Goal: Information Seeking & Learning: Learn about a topic

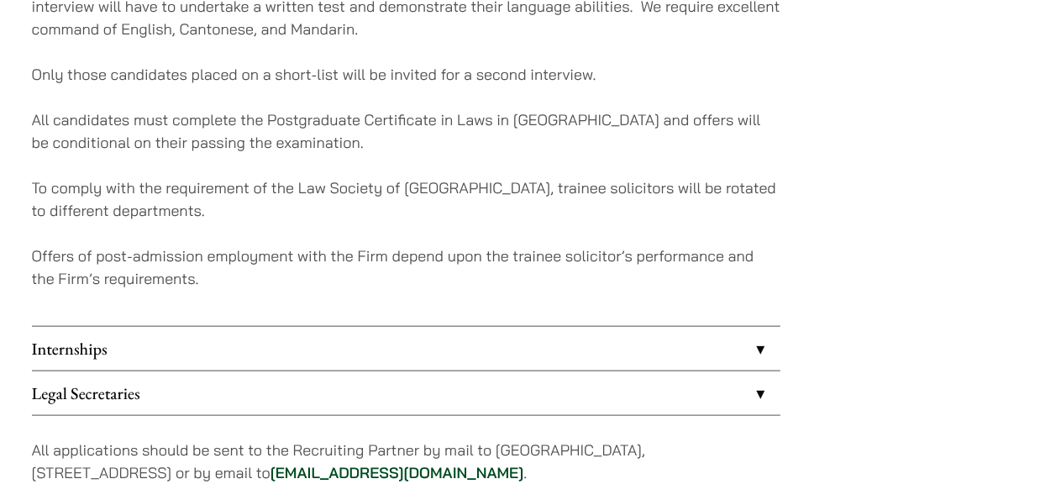
scroll to position [1747, 0]
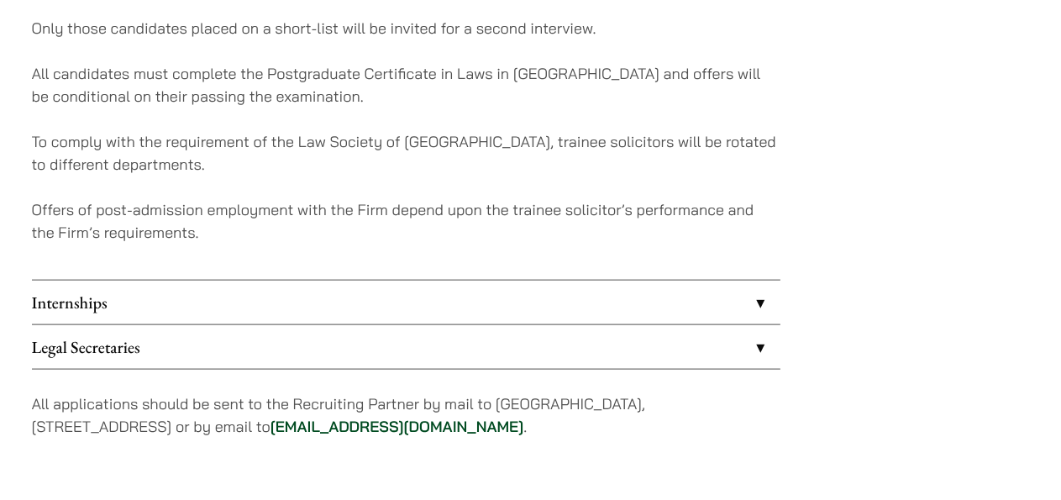
click at [760, 294] on link "Internships" at bounding box center [406, 303] width 749 height 44
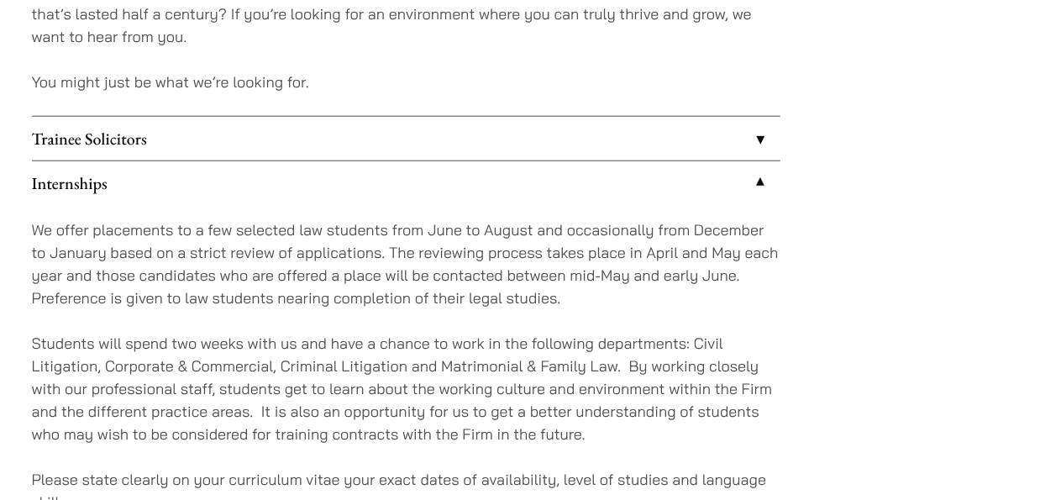
scroll to position [1455, 0]
click at [747, 145] on link "Trainee Solicitors" at bounding box center [406, 137] width 749 height 44
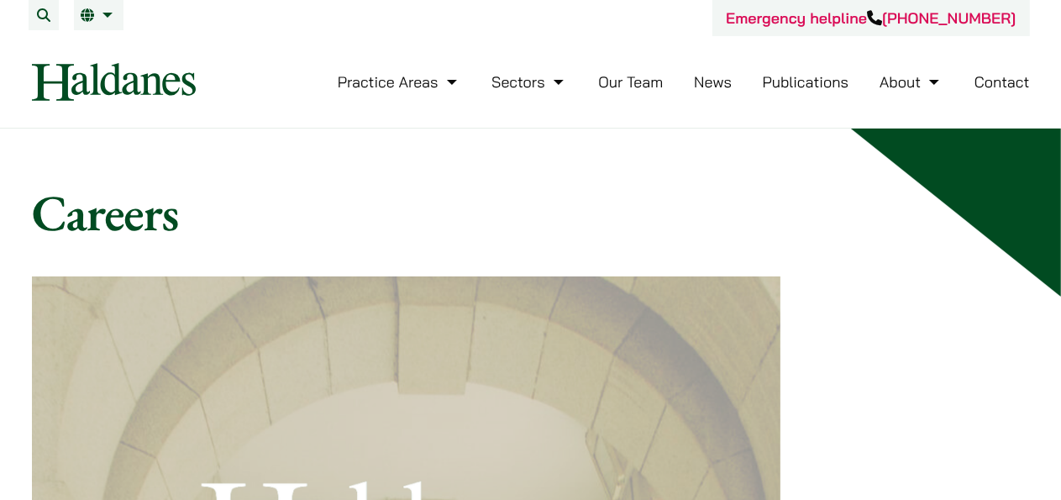
click at [642, 87] on link "Our Team" at bounding box center [630, 81] width 65 height 19
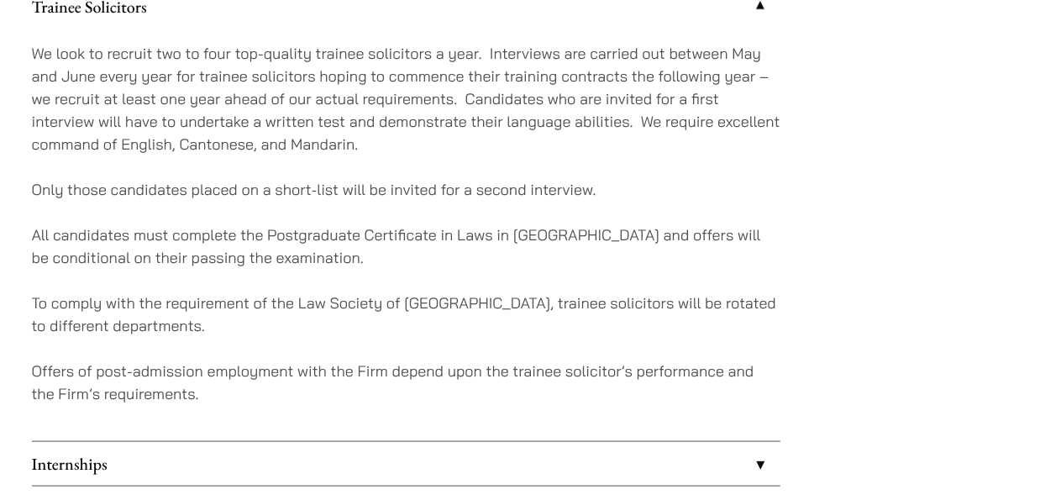
scroll to position [1547, 0]
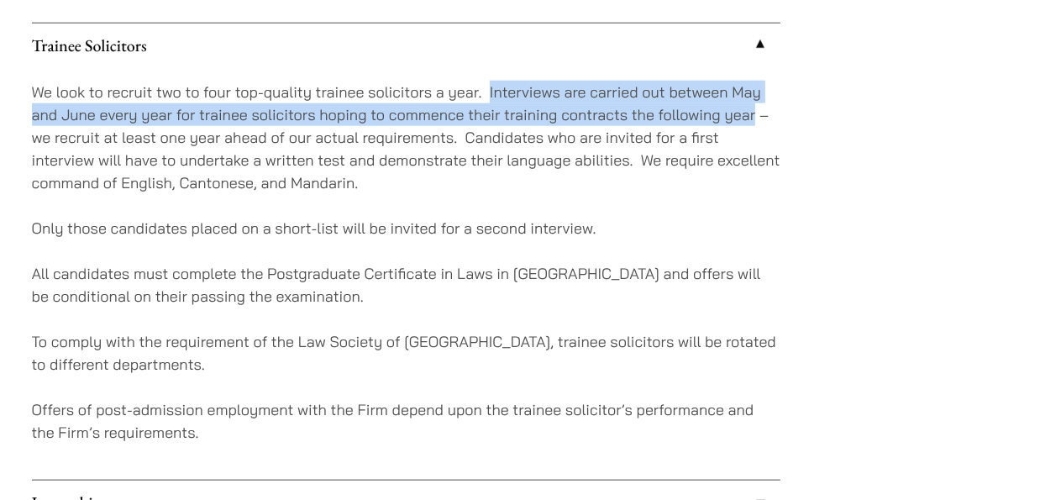
drag, startPoint x: 489, startPoint y: 89, endPoint x: 757, endPoint y: 123, distance: 270.1
click at [757, 123] on p "We look to recruit two to four top-quality trainee solicitors a year. Interview…" at bounding box center [406, 137] width 749 height 113
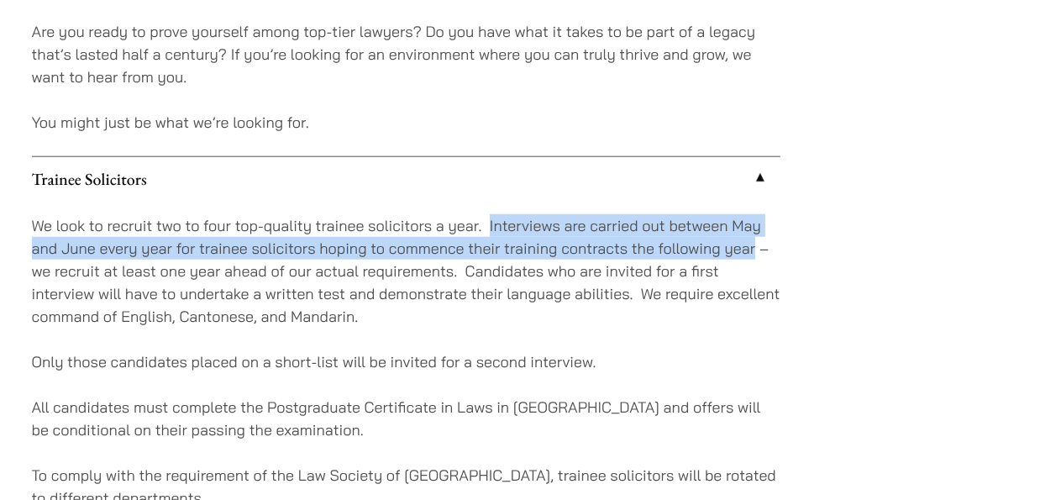
scroll to position [1459, 0]
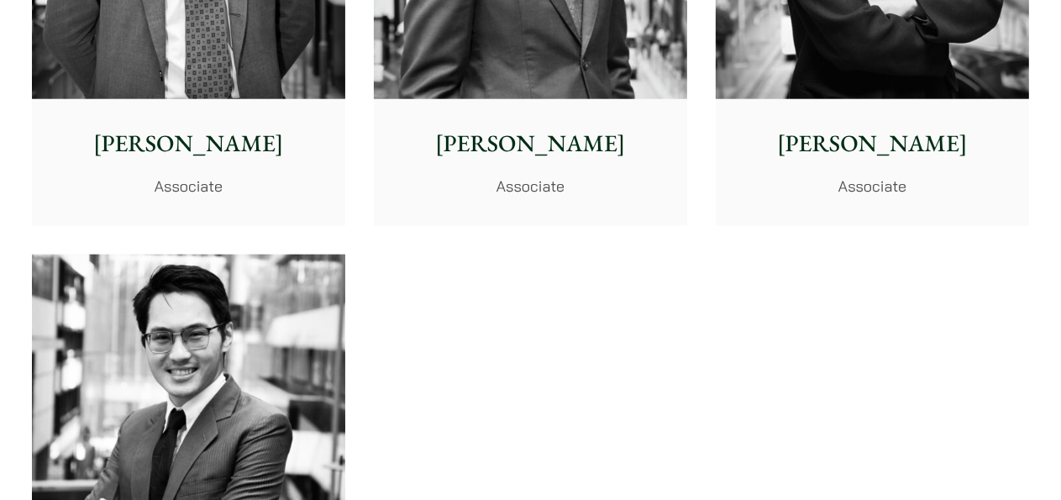
scroll to position [7120, 0]
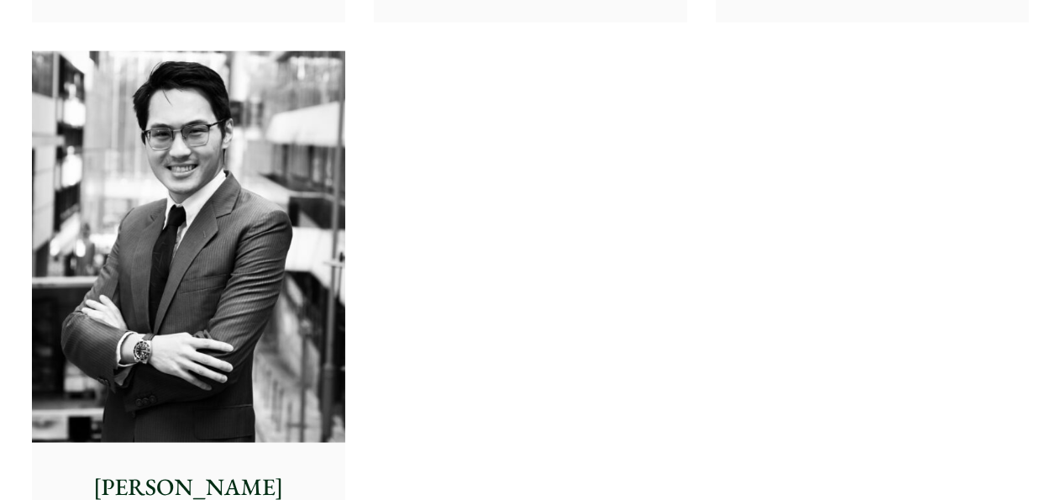
click at [300, 212] on img at bounding box center [188, 247] width 313 height 392
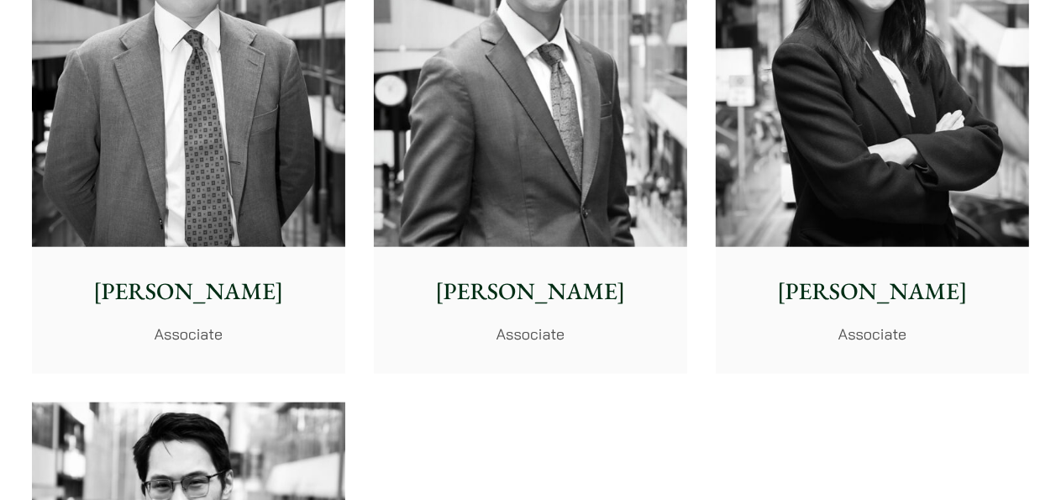
scroll to position [6765, 0]
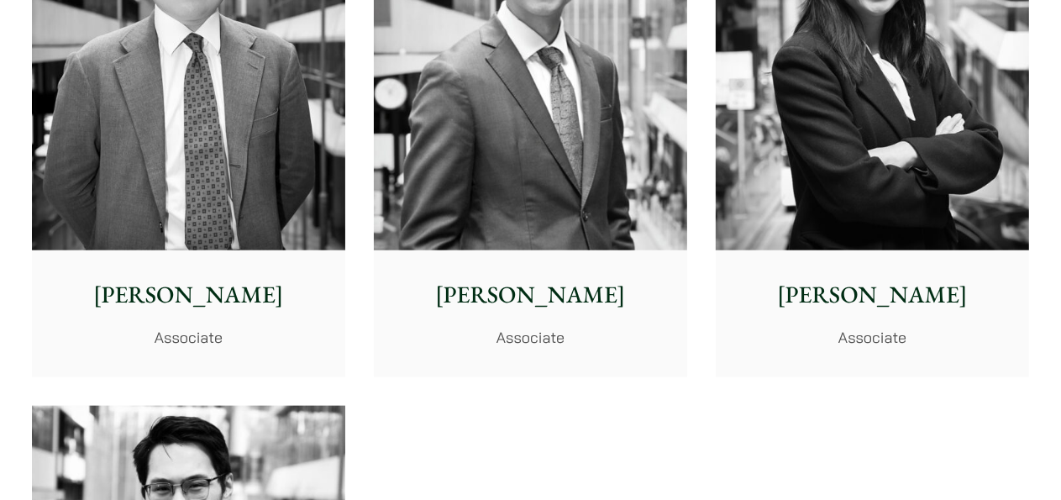
click at [872, 197] on img at bounding box center [872, 54] width 313 height 392
click at [580, 164] on img at bounding box center [530, 54] width 313 height 392
click at [235, 163] on img at bounding box center [188, 54] width 313 height 392
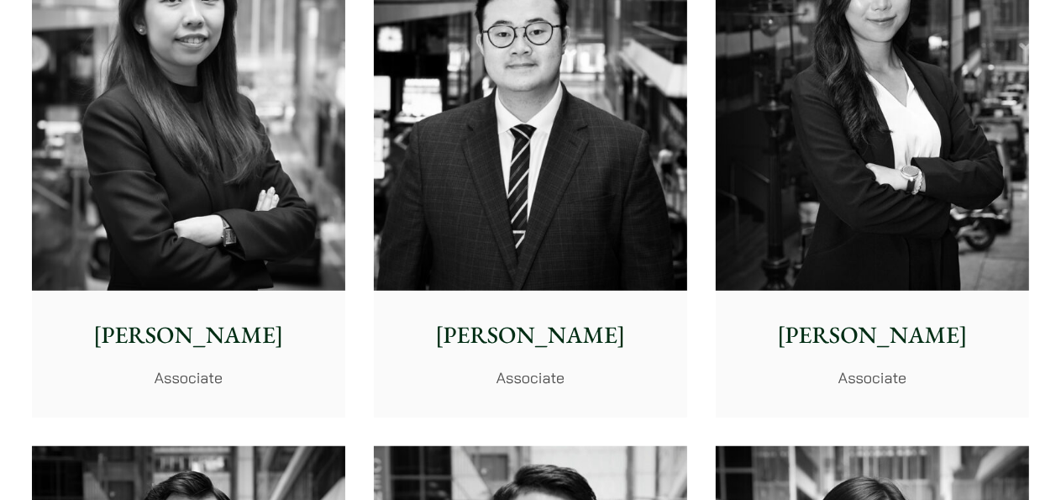
scroll to position [6143, 0]
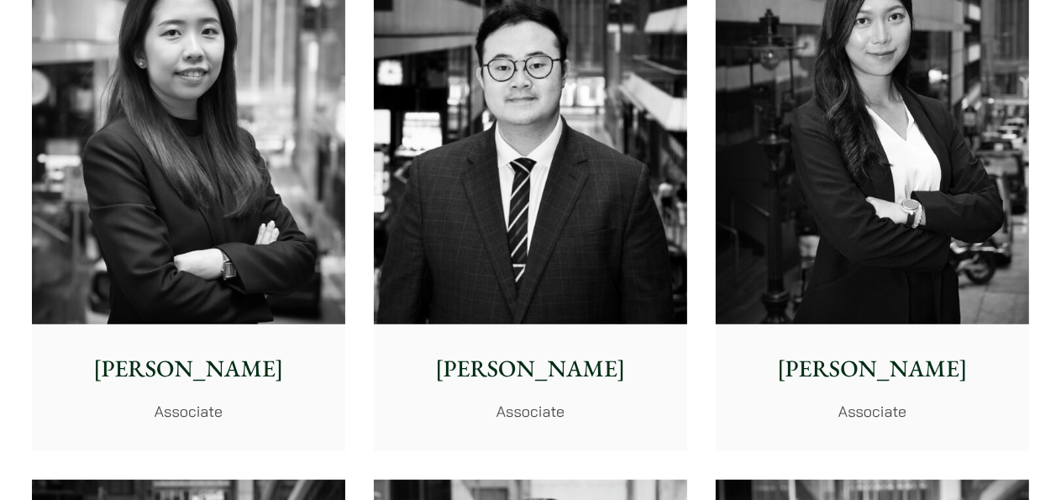
click at [792, 224] on img at bounding box center [872, 129] width 313 height 392
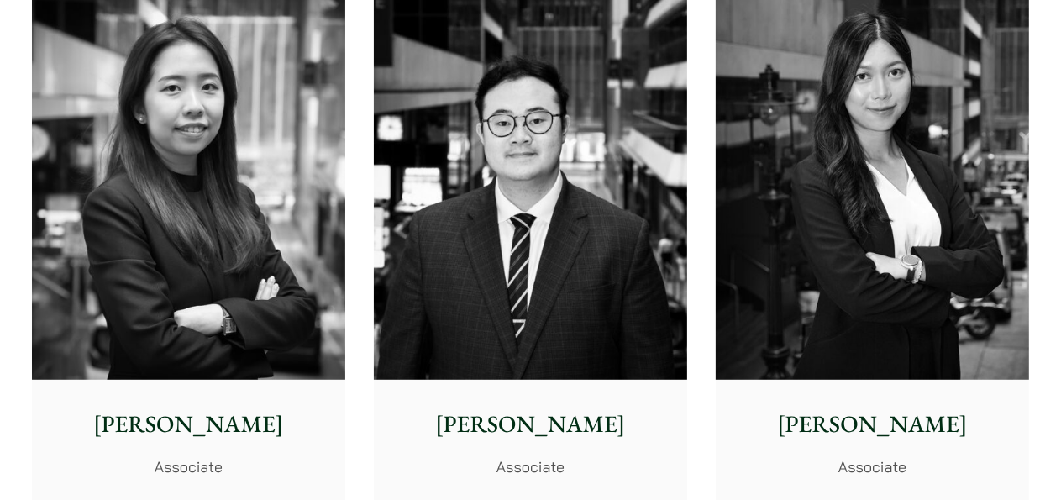
scroll to position [6055, 0]
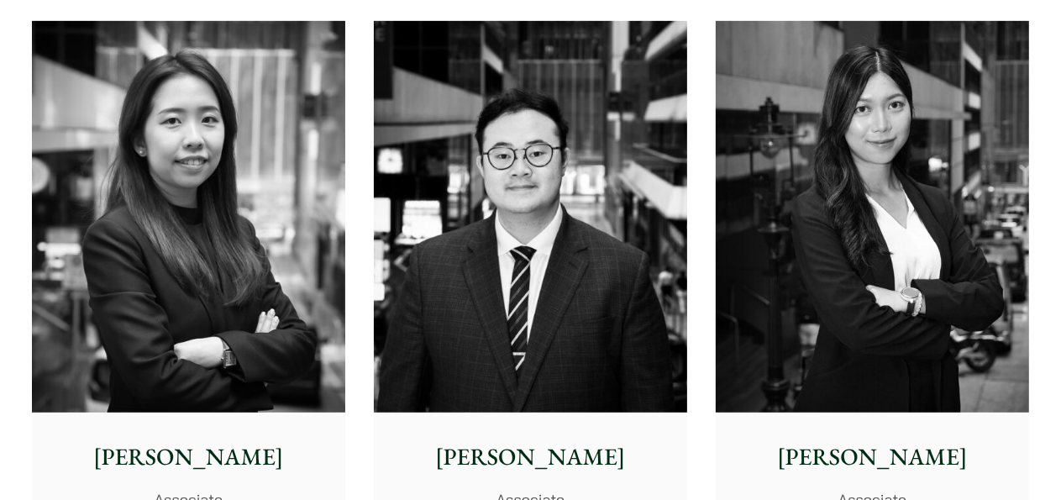
click at [523, 339] on img at bounding box center [530, 217] width 313 height 392
click at [303, 294] on img at bounding box center [188, 217] width 313 height 392
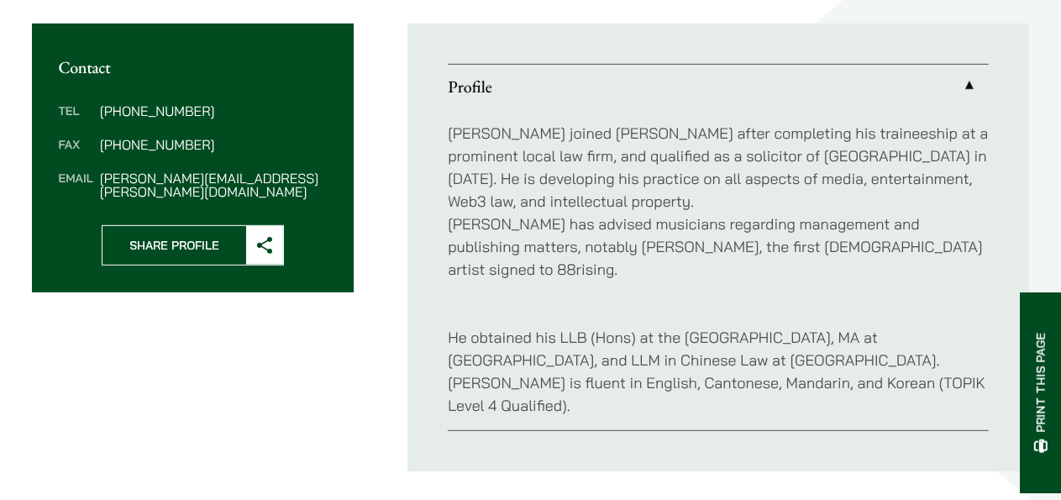
scroll to position [621, 0]
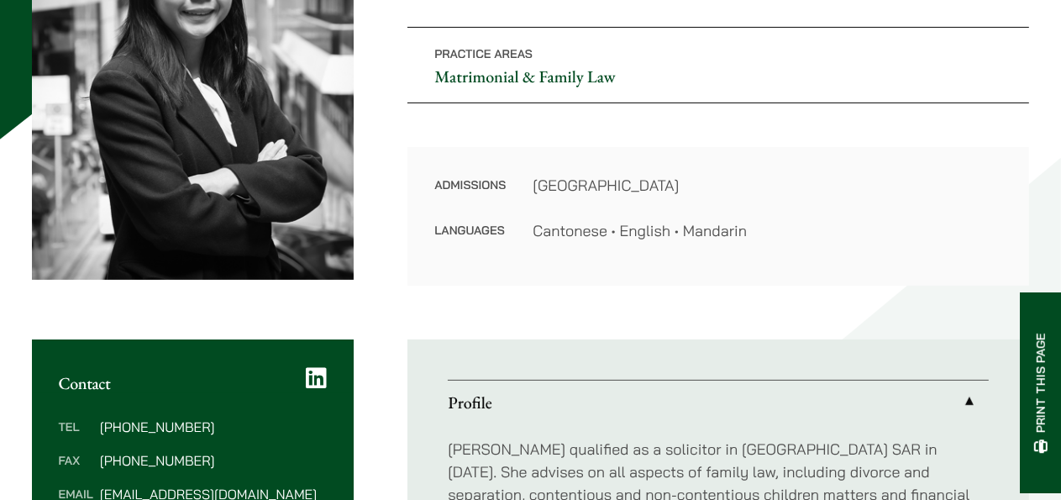
scroll to position [266, 0]
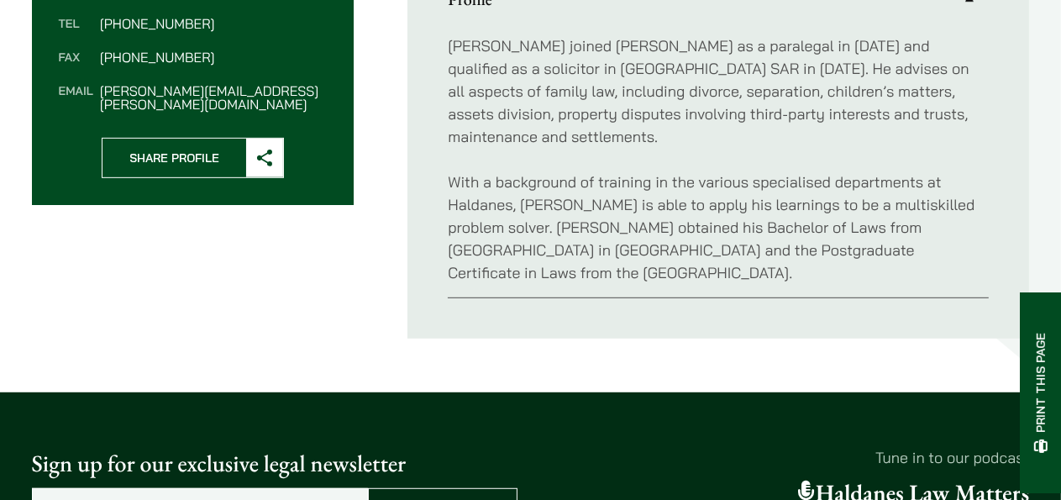
scroll to position [621, 0]
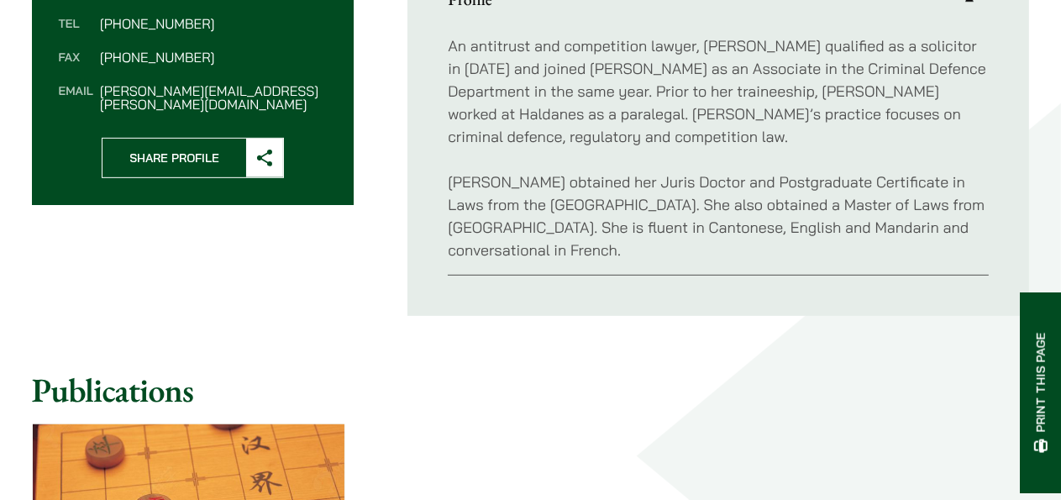
scroll to position [709, 0]
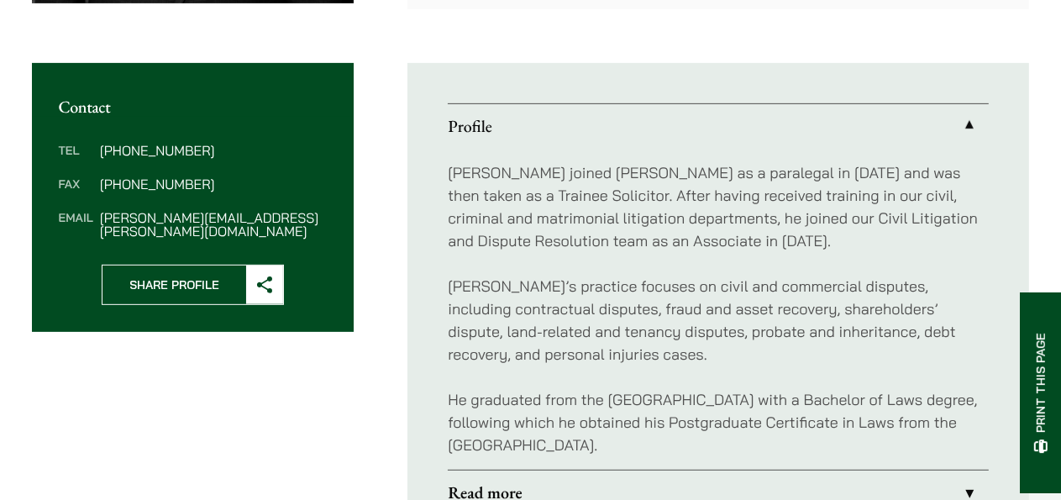
scroll to position [532, 0]
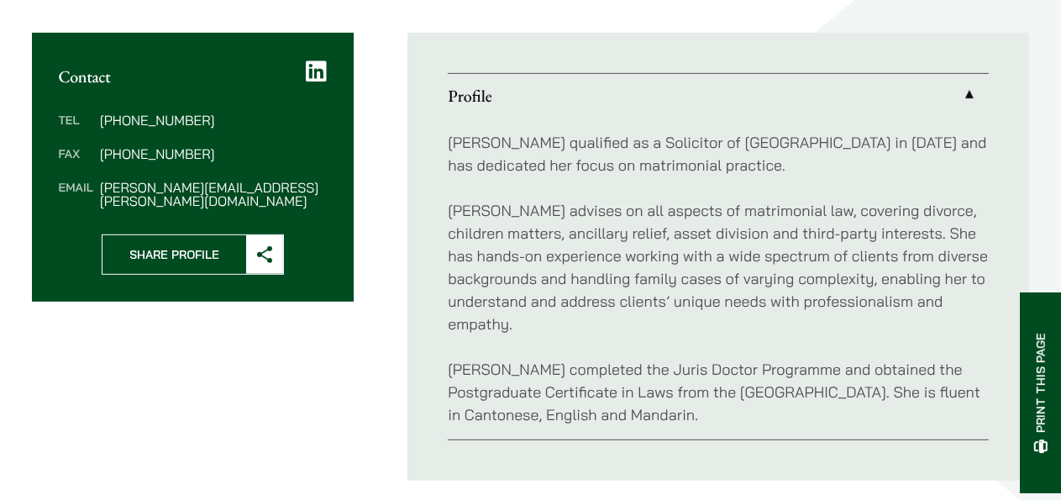
scroll to position [621, 0]
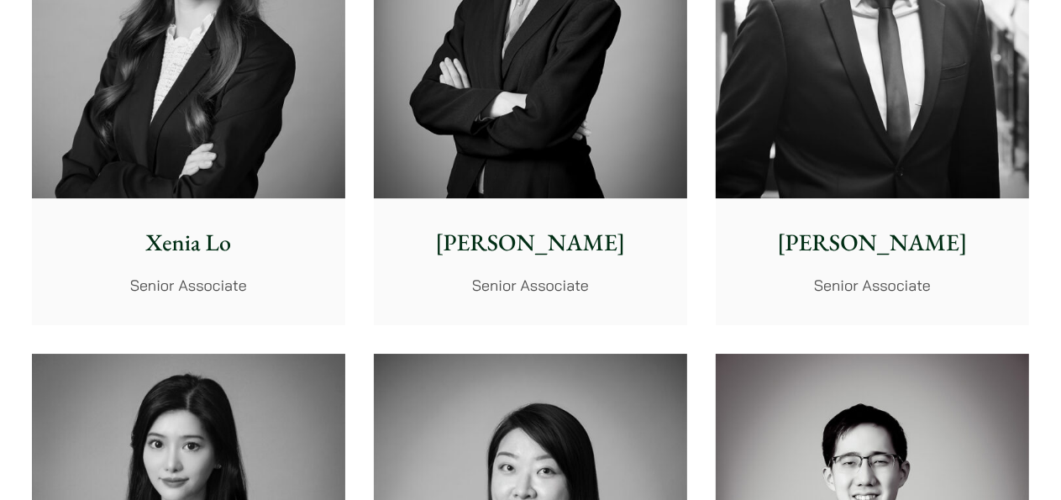
scroll to position [4547, 0]
